Goal: Task Accomplishment & Management: Manage account settings

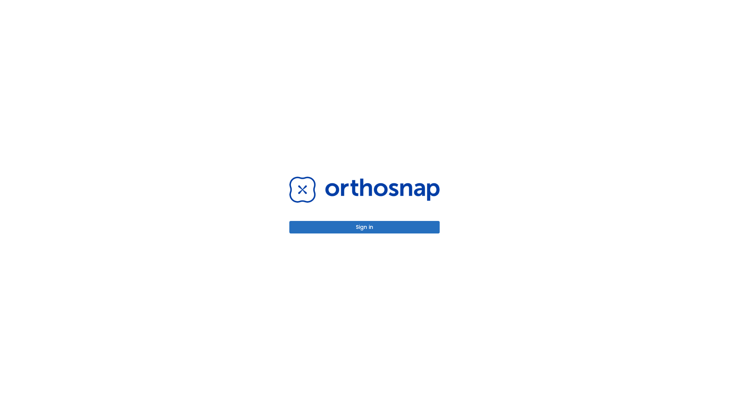
click at [365, 227] on button "Sign in" at bounding box center [364, 227] width 150 height 13
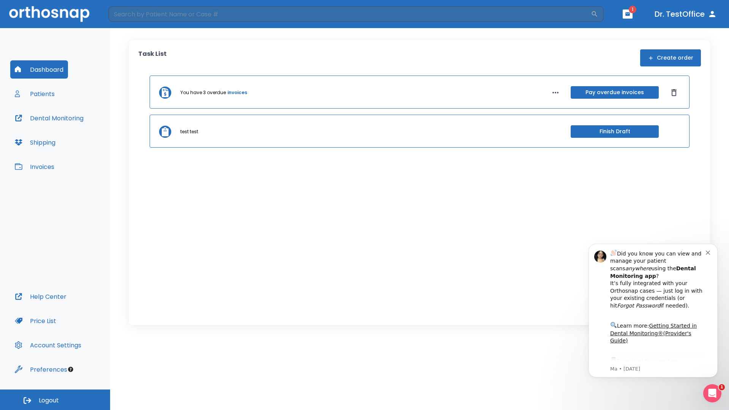
click at [55, 400] on span "Logout" at bounding box center [49, 401] width 20 height 8
